Goal: Task Accomplishment & Management: Use online tool/utility

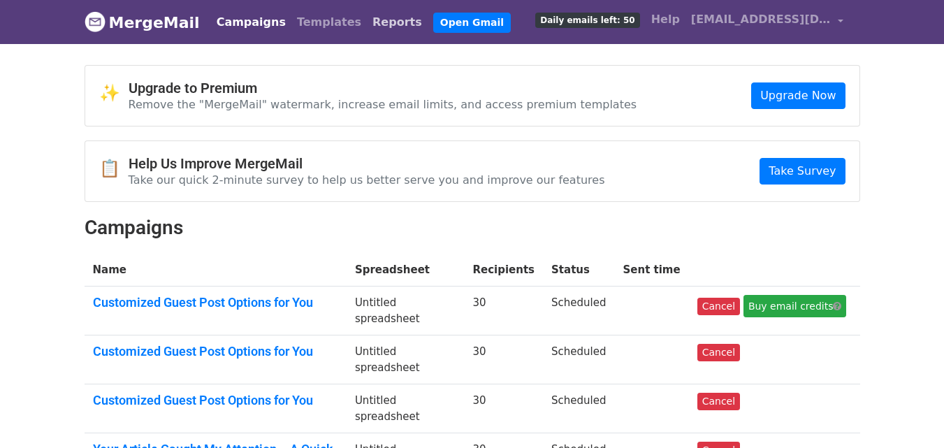
click at [367, 24] on link "Reports" at bounding box center [397, 22] width 61 height 28
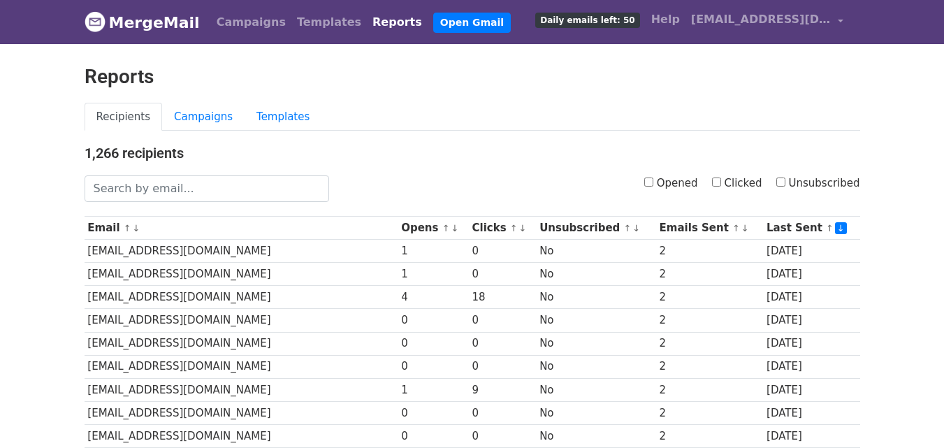
click at [721, 182] on input "Clicked" at bounding box center [716, 181] width 9 height 9
checkbox input "true"
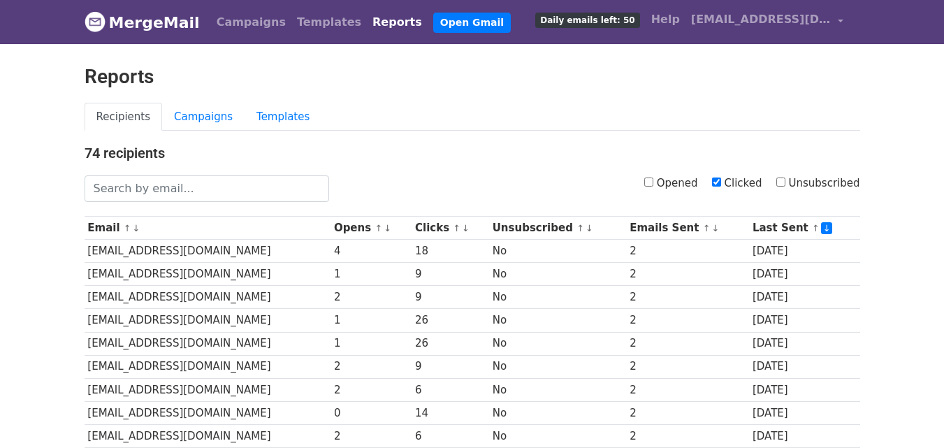
scroll to position [690, 0]
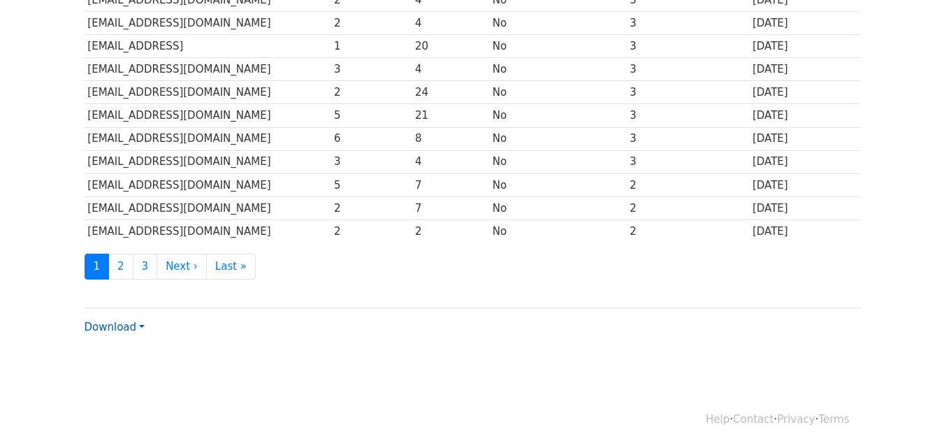
click at [127, 326] on link "Download" at bounding box center [115, 327] width 60 height 13
click at [141, 346] on link "CSV" at bounding box center [140, 353] width 110 height 22
